Goal: Task Accomplishment & Management: Use online tool/utility

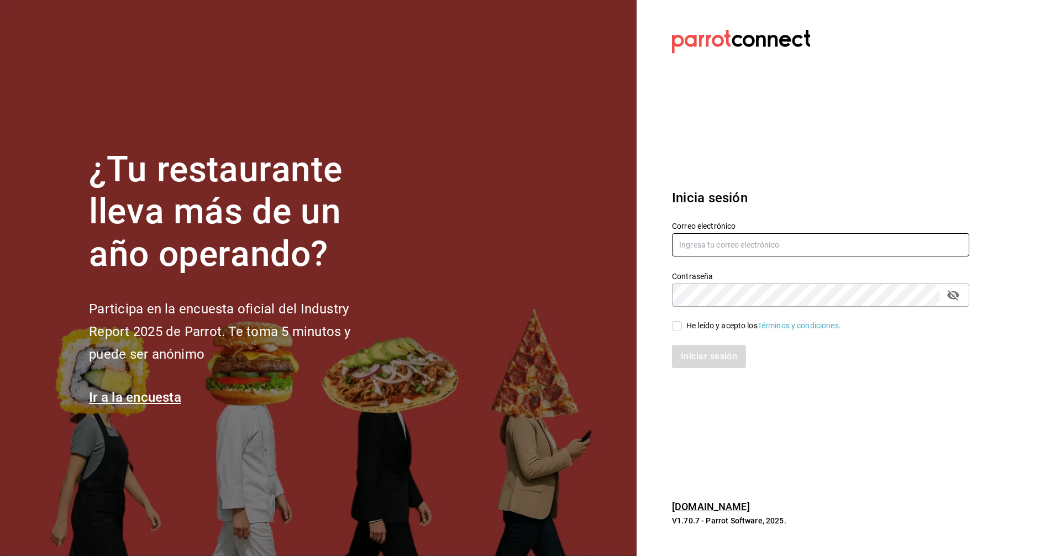
click at [825, 249] on input "text" at bounding box center [820, 244] width 297 height 23
type input "[EMAIL_ADDRESS][DOMAIN_NAME]"
click at [674, 330] on input "He leído y acepto los Términos y condiciones." at bounding box center [677, 326] width 10 height 10
checkbox input "true"
click at [704, 371] on div "Inicia sesión Correo electrónico [EMAIL_ADDRESS][DOMAIN_NAME] Contraseña Contra…" at bounding box center [820, 278] width 297 height 207
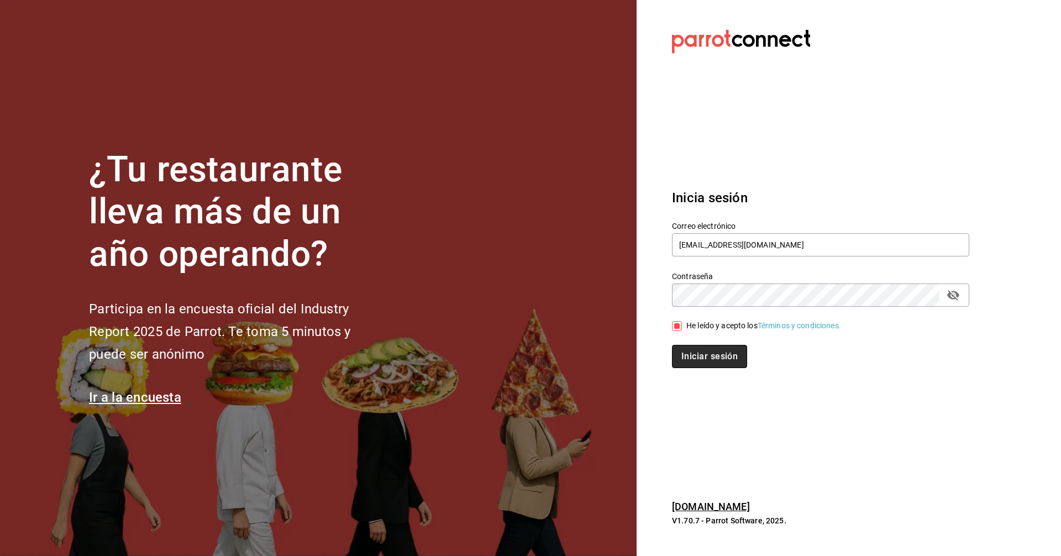
click at [707, 365] on button "Iniciar sesión" at bounding box center [709, 356] width 75 height 23
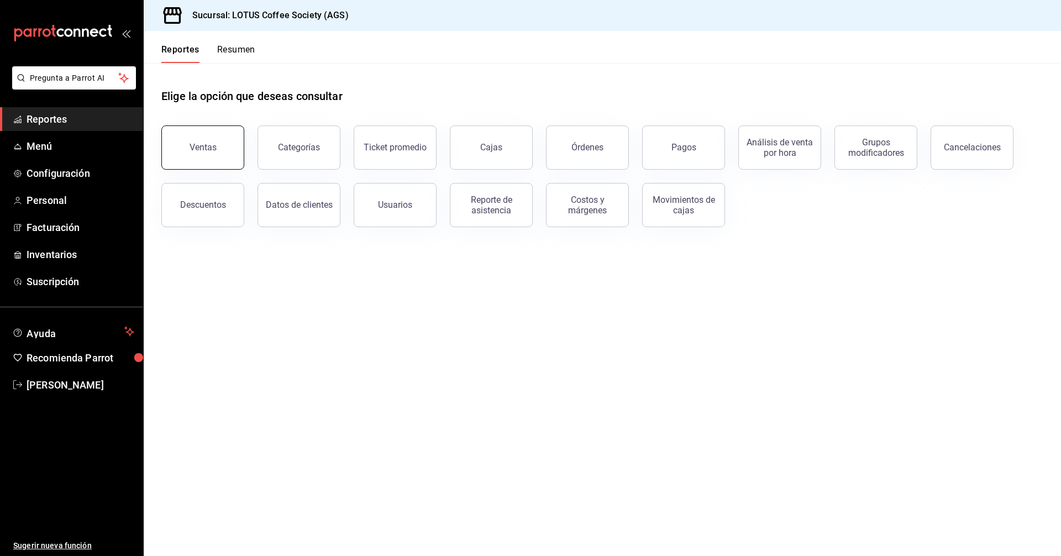
click at [219, 156] on button "Ventas" at bounding box center [202, 147] width 83 height 44
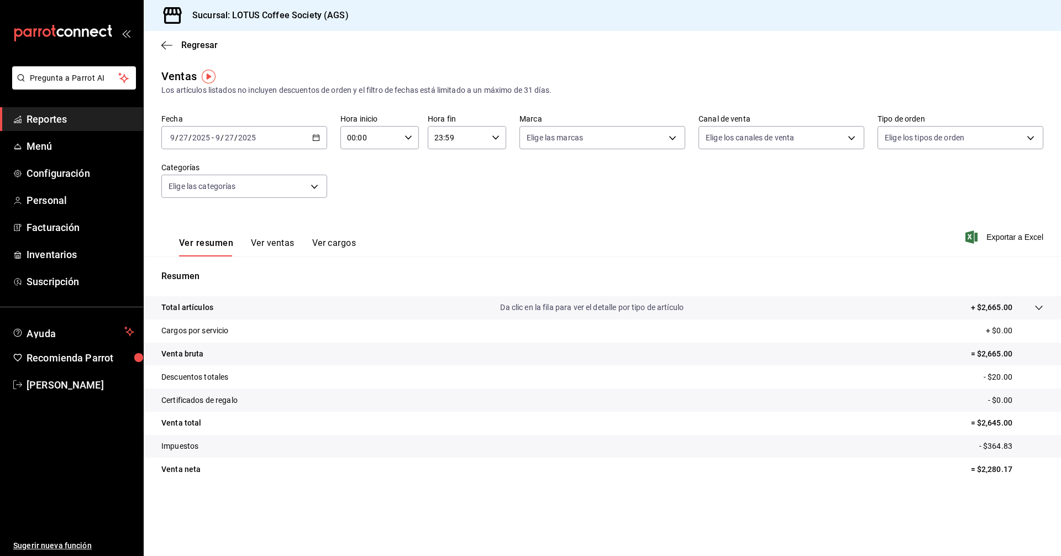
click at [269, 244] on button "Ver ventas" at bounding box center [273, 247] width 44 height 19
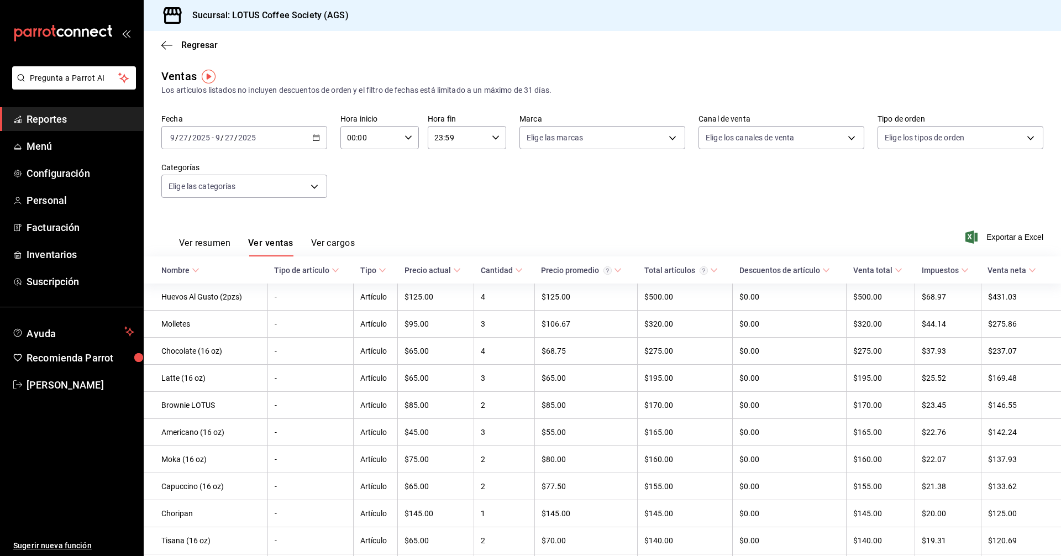
click at [193, 249] on button "Ver resumen" at bounding box center [204, 247] width 51 height 19
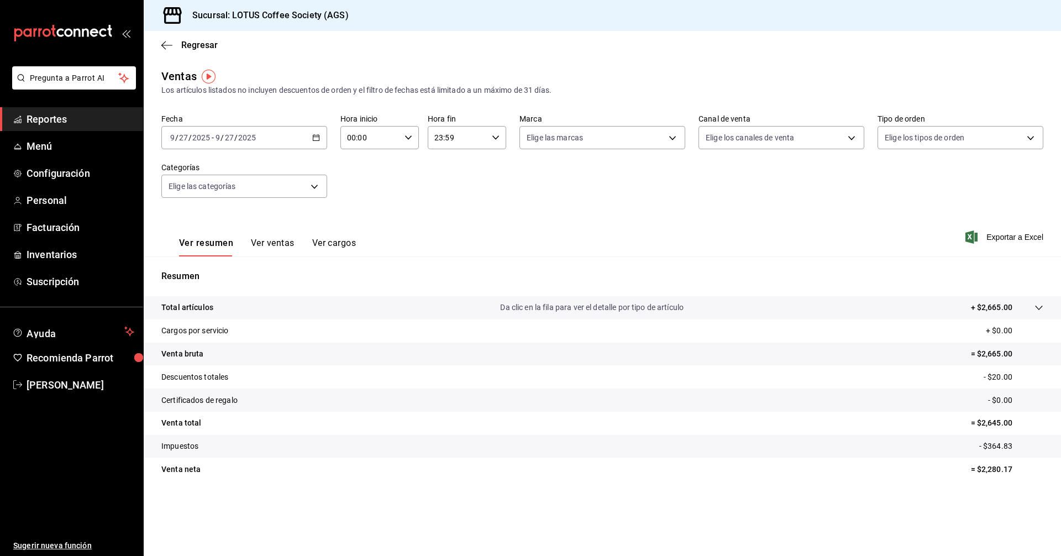
drag, startPoint x: 291, startPoint y: 112, endPoint x: 280, endPoint y: 138, distance: 28.5
click at [288, 114] on div "Ventas Los artículos listados no incluyen descuentos de orden y el filtro de fe…" at bounding box center [602, 290] width 917 height 444
click at [280, 138] on div "[DATE] [DATE] - [DATE] [DATE]" at bounding box center [244, 137] width 166 height 23
click at [211, 277] on li "Rango de fechas" at bounding box center [213, 270] width 103 height 25
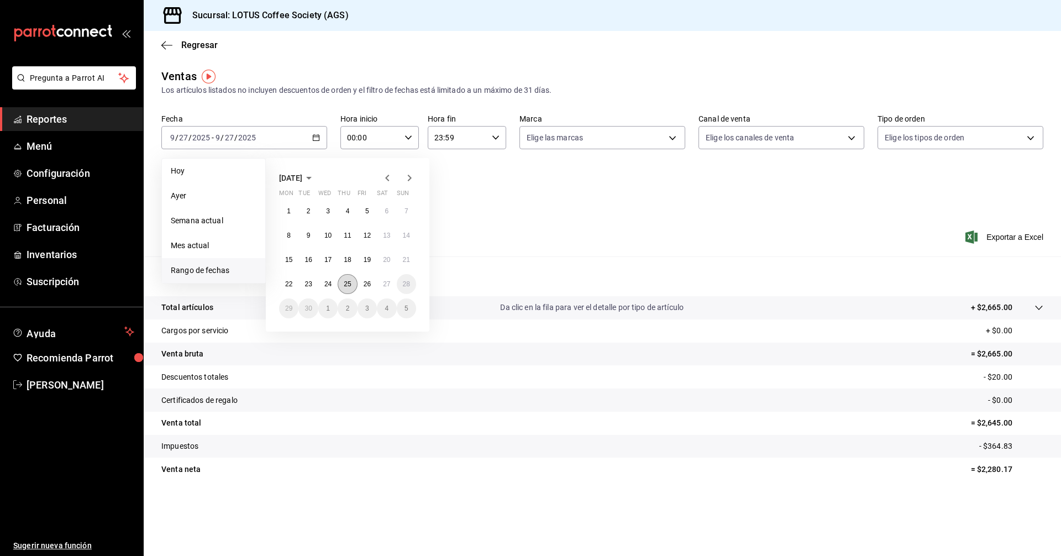
click at [341, 286] on button "25" at bounding box center [347, 284] width 19 height 20
click at [394, 287] on button "27" at bounding box center [386, 284] width 19 height 20
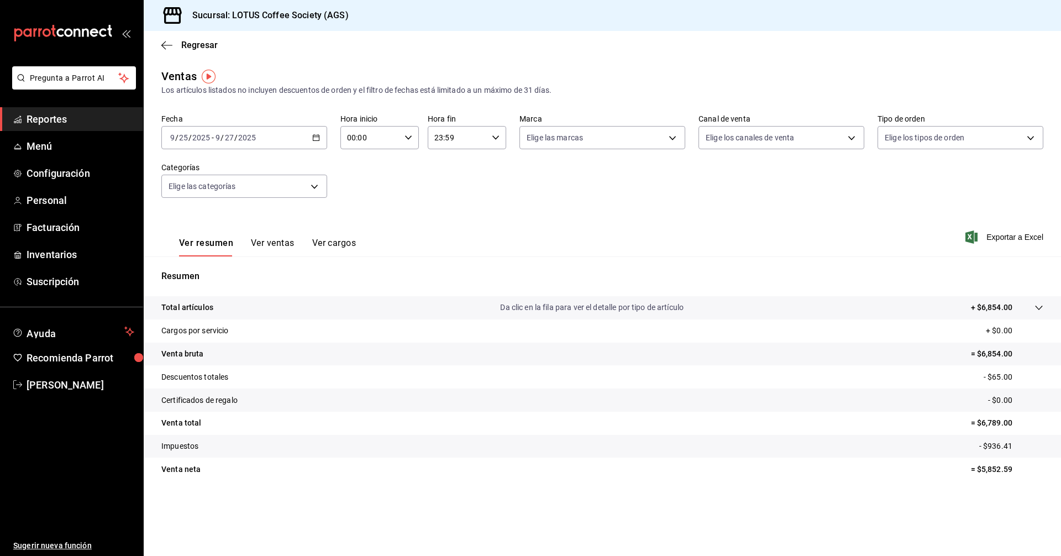
click at [244, 244] on div "Ver resumen Ver ventas Ver cargos" at bounding box center [267, 247] width 177 height 19
click at [270, 245] on button "Ver ventas" at bounding box center [273, 247] width 44 height 19
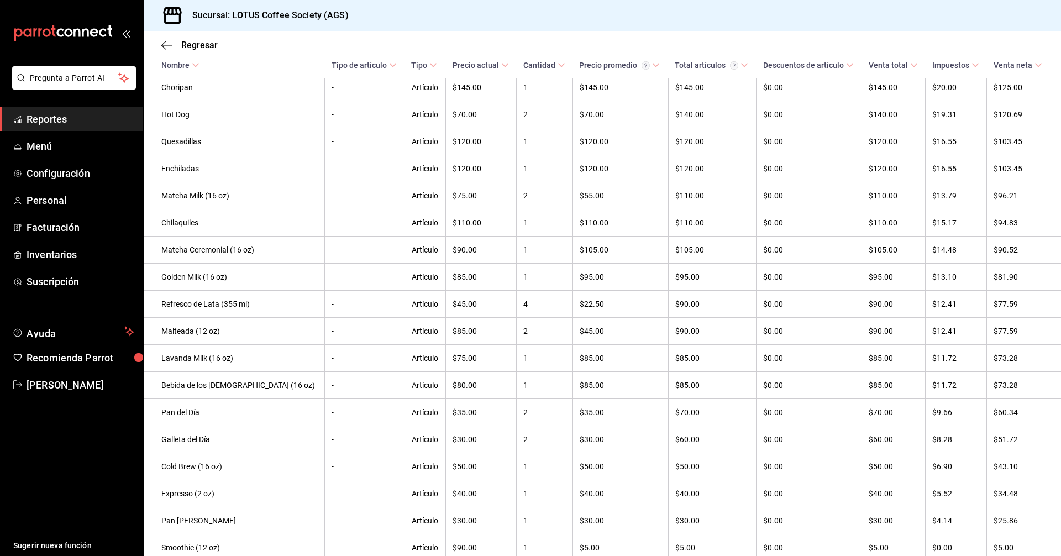
scroll to position [718, 0]
